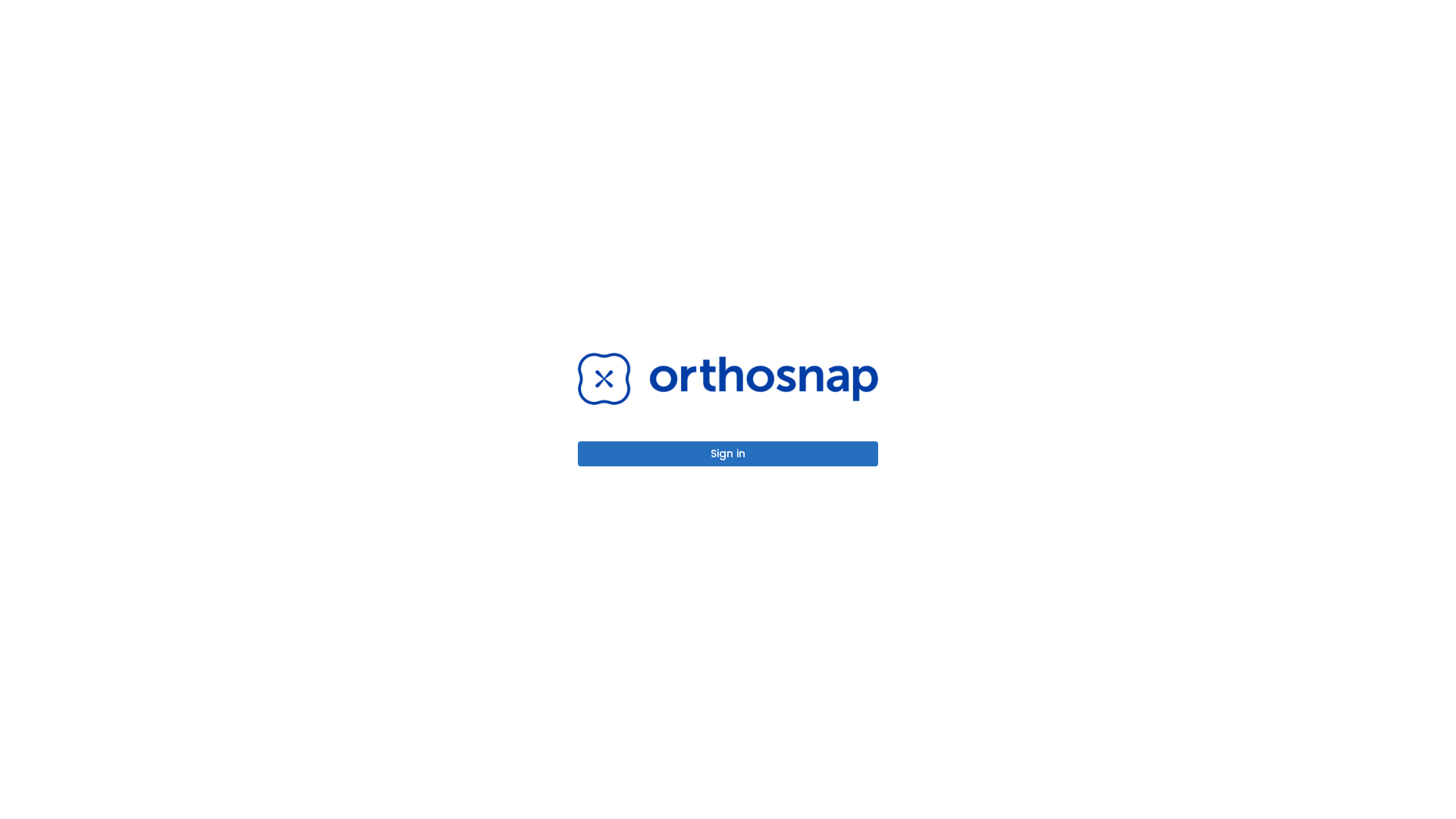
click at [728, 454] on button "Sign in" at bounding box center [727, 454] width 300 height 25
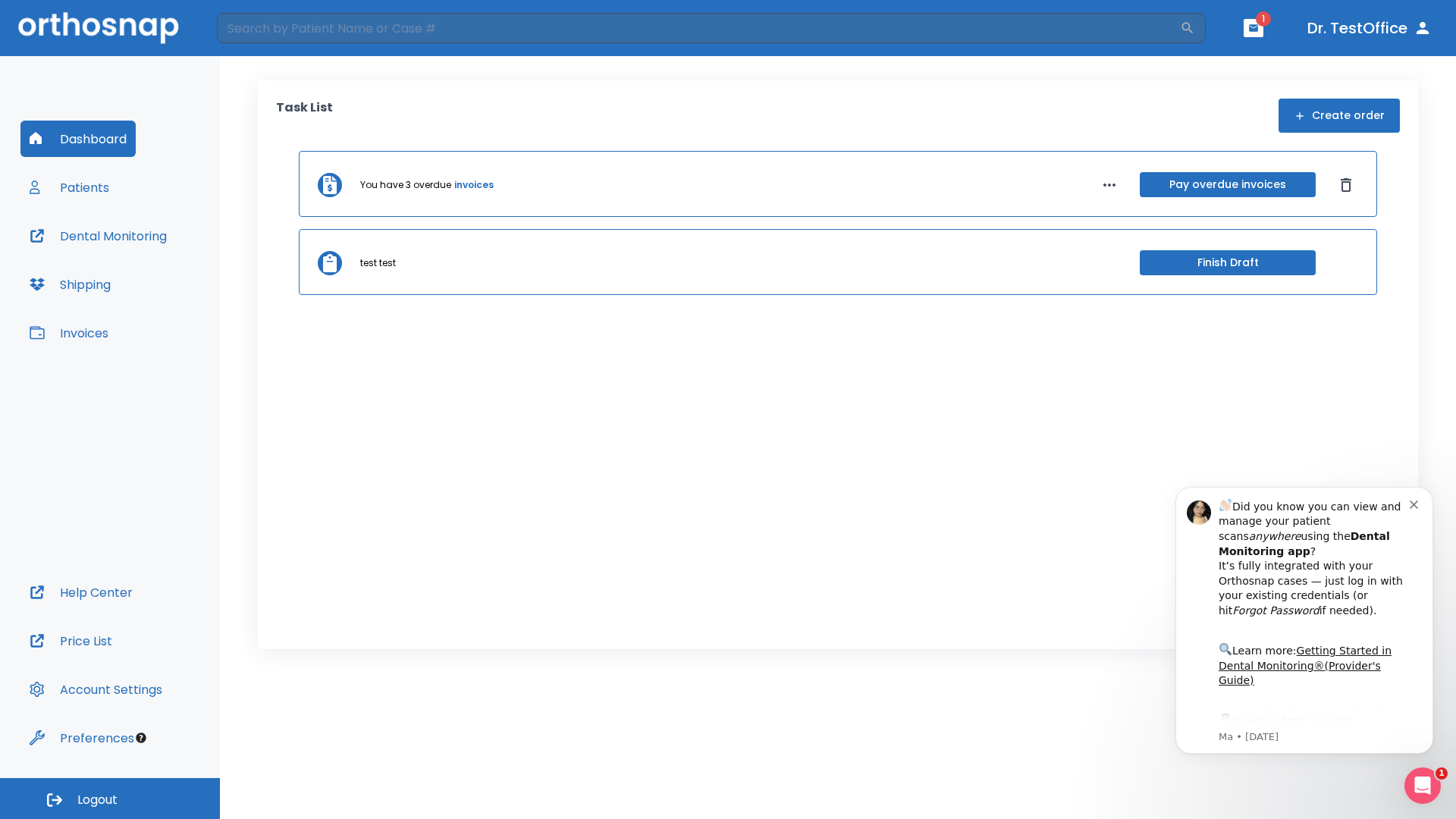
click at [110, 799] on span "Logout" at bounding box center [97, 800] width 40 height 17
